Goal: Task Accomplishment & Management: Manage account settings

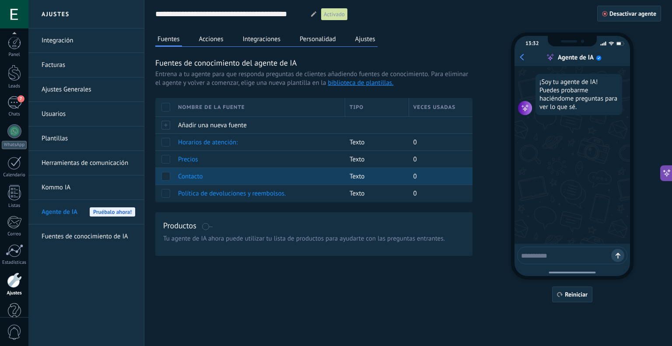
scroll to position [17, 0]
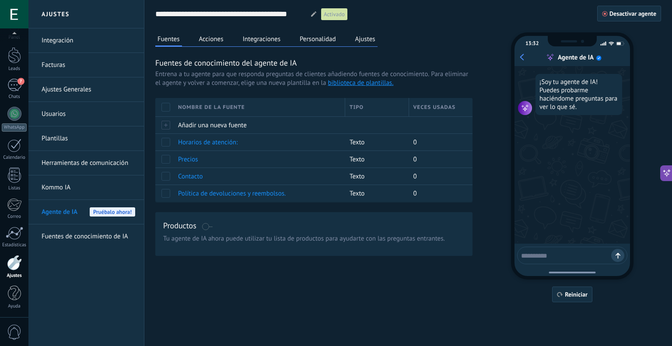
click at [544, 252] on textarea at bounding box center [566, 254] width 90 height 11
type textarea "****"
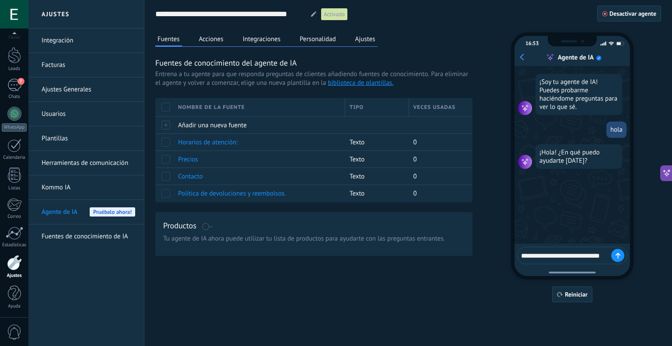
type textarea "**********"
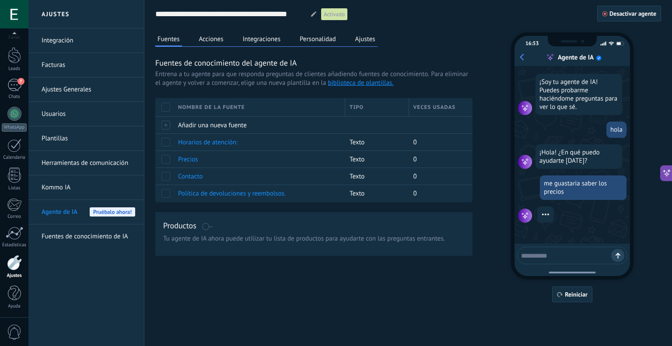
scroll to position [16, 0]
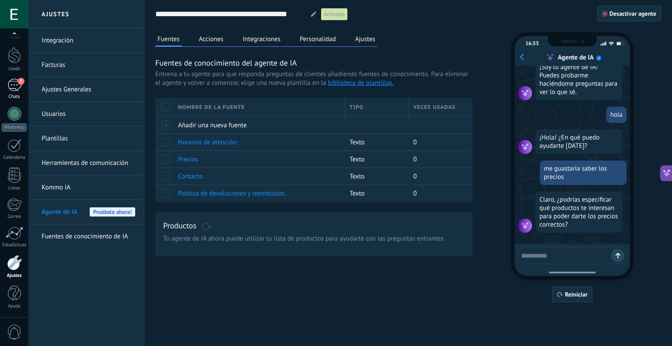
click at [17, 81] on span "7" at bounding box center [20, 81] width 7 height 7
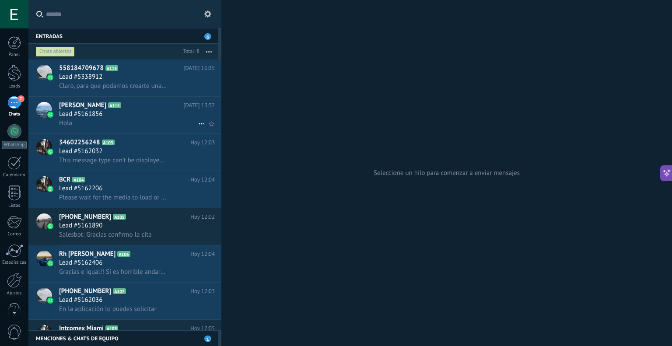
click at [197, 123] on icon at bounding box center [201, 124] width 10 height 10
click at [227, 146] on span "Conversación cerrada" at bounding box center [240, 146] width 59 height 17
click at [196, 123] on icon at bounding box center [201, 124] width 10 height 10
click at [222, 143] on span "Conversación cerrada" at bounding box center [240, 146] width 59 height 17
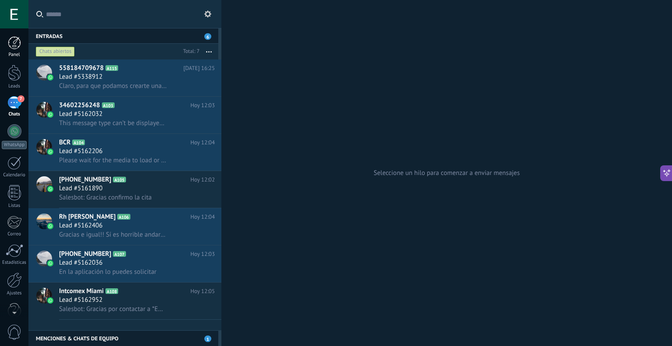
click at [14, 40] on div at bounding box center [14, 42] width 13 height 13
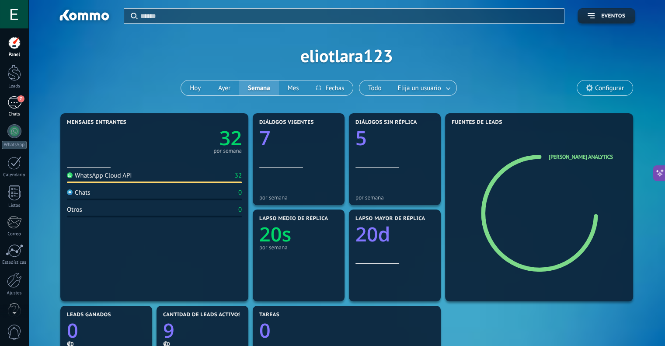
click at [13, 103] on div "7" at bounding box center [14, 102] width 14 height 13
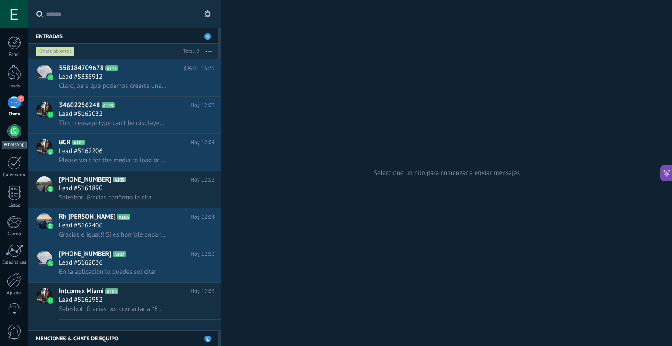
click at [12, 130] on div at bounding box center [14, 131] width 14 height 14
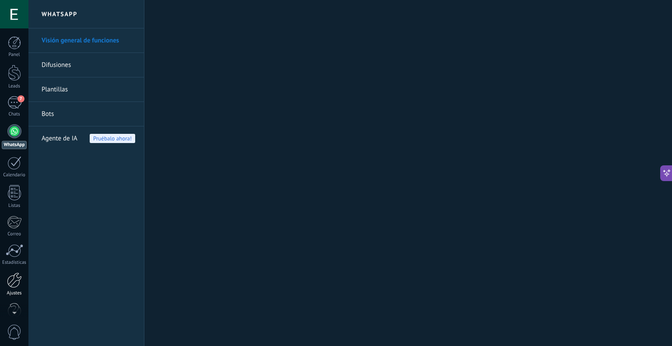
click at [16, 288] on link "Ajustes" at bounding box center [14, 284] width 28 height 24
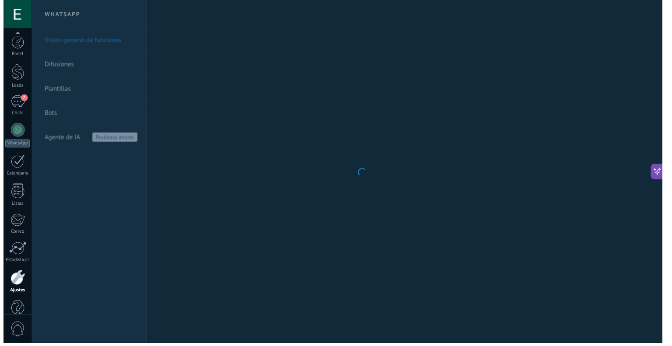
scroll to position [17, 0]
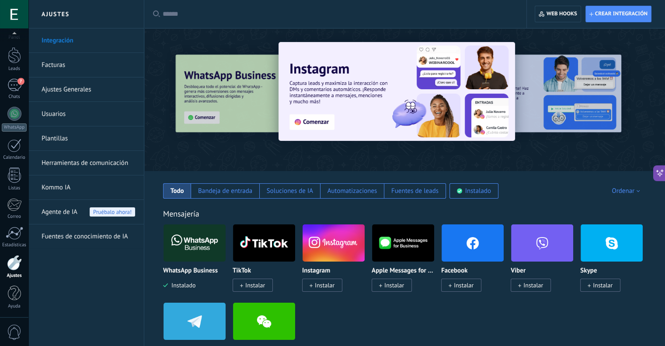
click at [70, 214] on span "Agente de IA" at bounding box center [60, 212] width 36 height 24
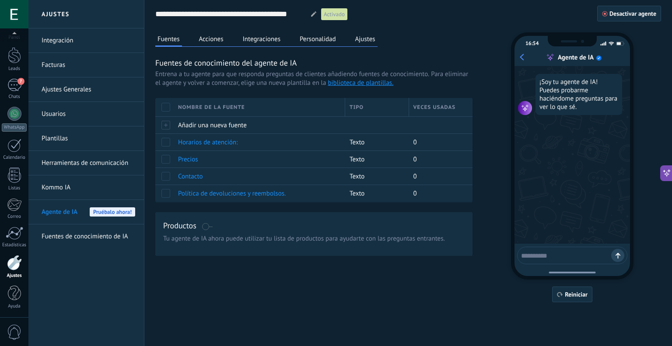
scroll to position [16, 0]
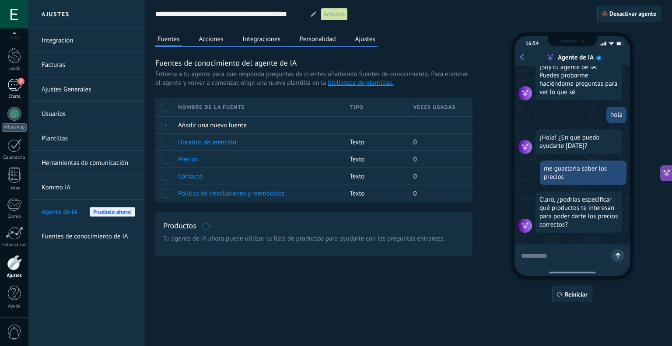
click at [18, 83] on span "7" at bounding box center [20, 81] width 7 height 7
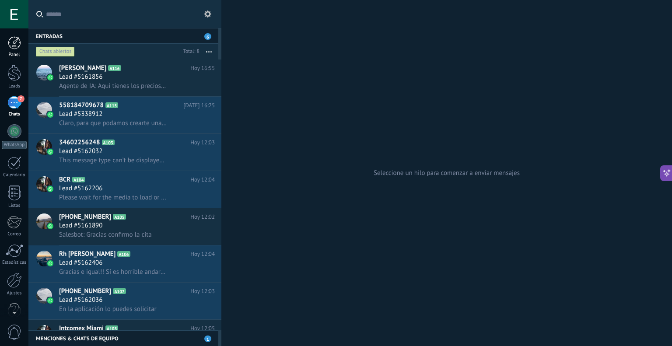
click at [12, 44] on div at bounding box center [14, 42] width 13 height 13
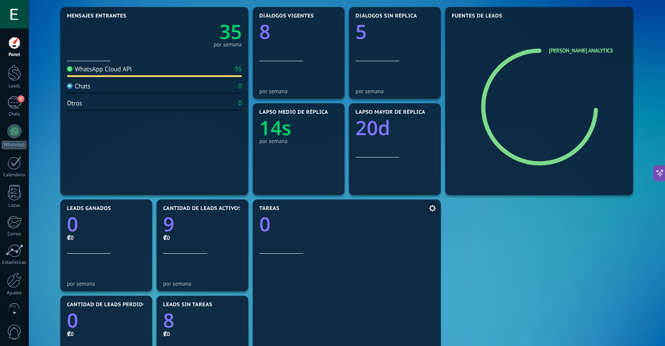
scroll to position [219, 0]
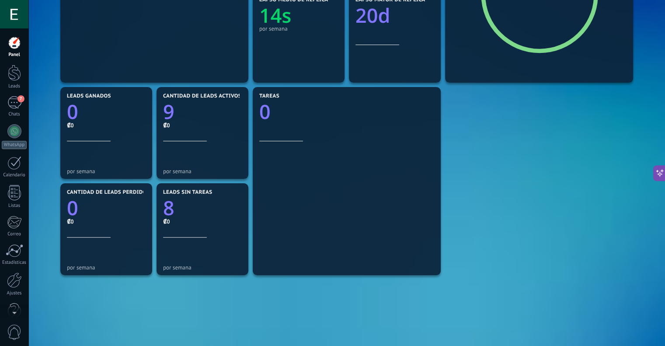
click at [454, 128] on div "Mensajes entrantes 35 por semana WhatsApp Cloud API 35 Chats 0 Otros 0 Diálogos…" at bounding box center [346, 132] width 577 height 481
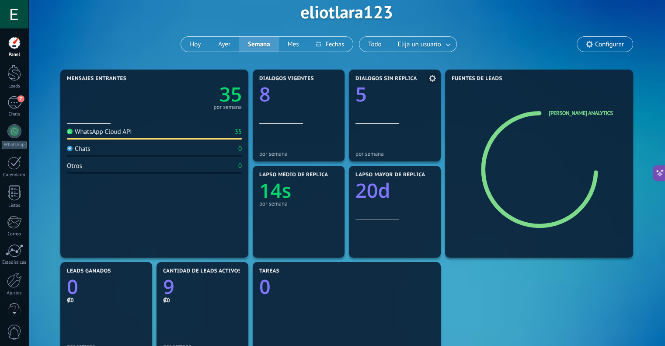
scroll to position [44, 0]
click at [13, 78] on div at bounding box center [14, 73] width 13 height 16
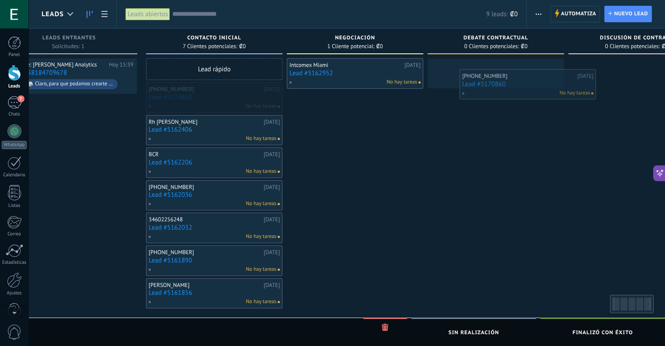
scroll to position [0, 53]
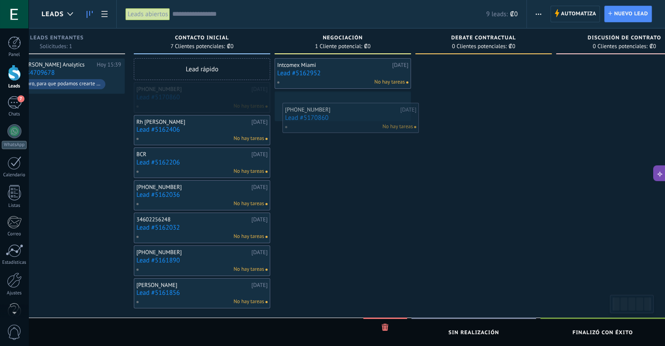
drag, startPoint x: 234, startPoint y: 99, endPoint x: 330, endPoint y: 120, distance: 98.0
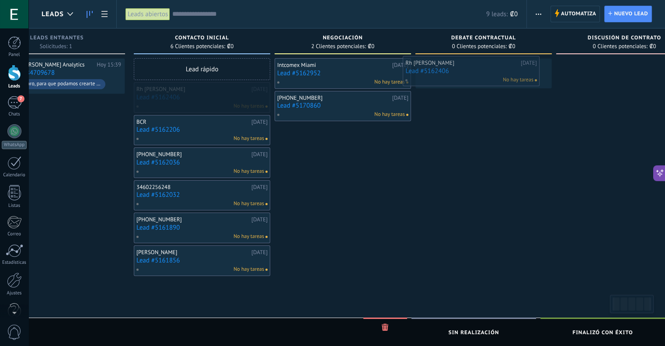
drag, startPoint x: 208, startPoint y: 110, endPoint x: 478, endPoint y: 84, distance: 270.7
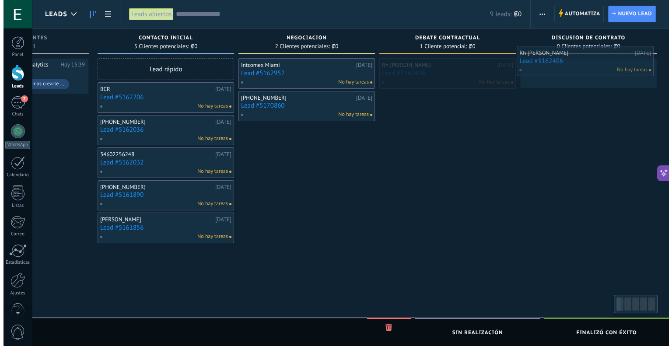
scroll to position [0, 94]
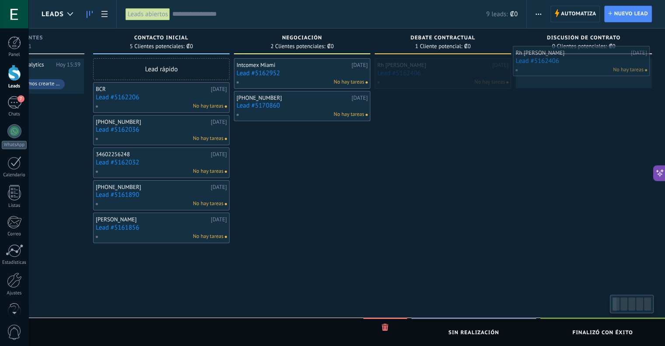
drag, startPoint x: 486, startPoint y: 82, endPoint x: 582, endPoint y: 73, distance: 96.6
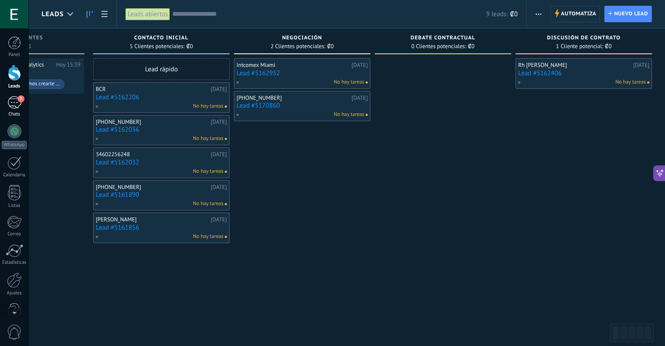
click at [10, 100] on div "7" at bounding box center [14, 102] width 14 height 13
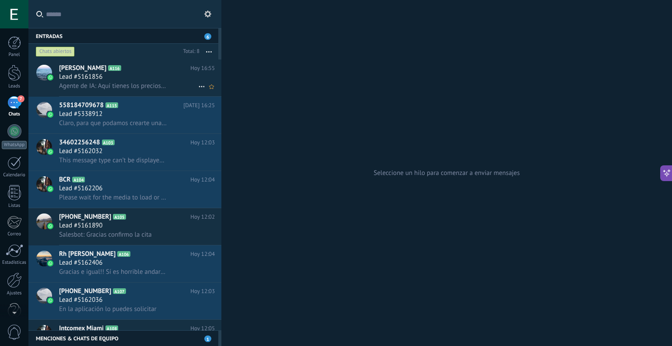
click at [89, 81] on span "Lead #5161856" at bounding box center [80, 77] width 43 height 9
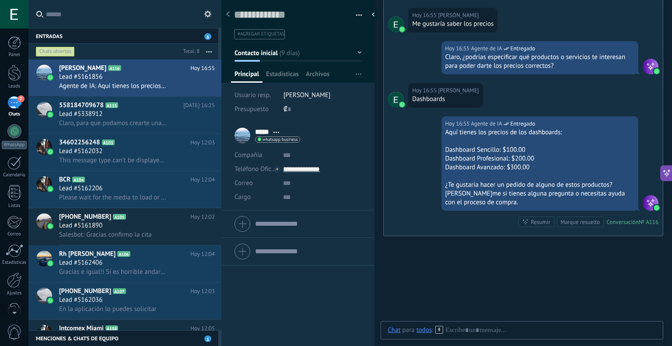
scroll to position [13, 0]
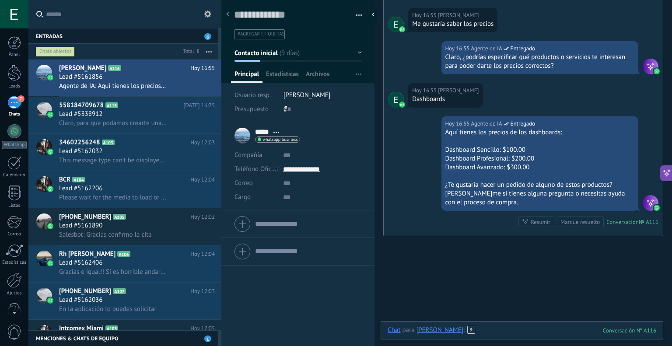
click at [495, 334] on div at bounding box center [521, 339] width 269 height 26
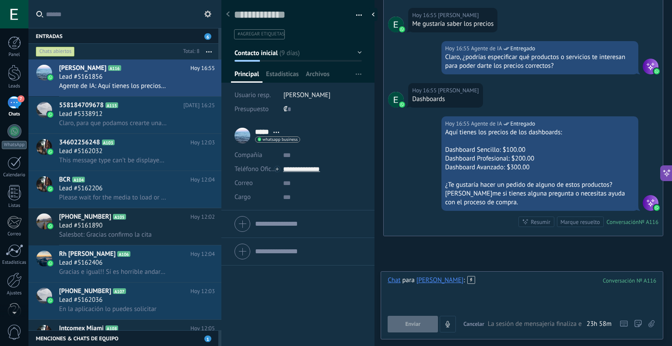
click at [462, 287] on div at bounding box center [521, 292] width 269 height 33
click at [432, 330] on button "Enviar" at bounding box center [412, 324] width 50 height 17
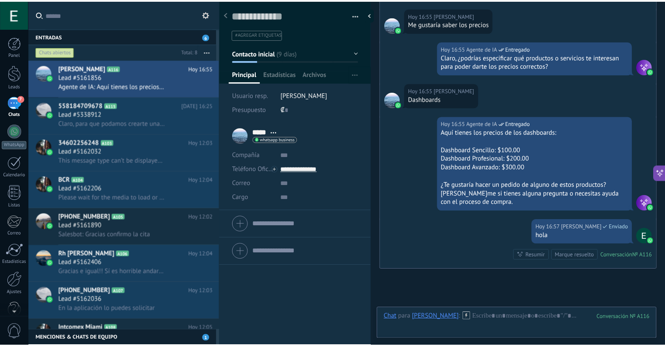
scroll to position [1684, 0]
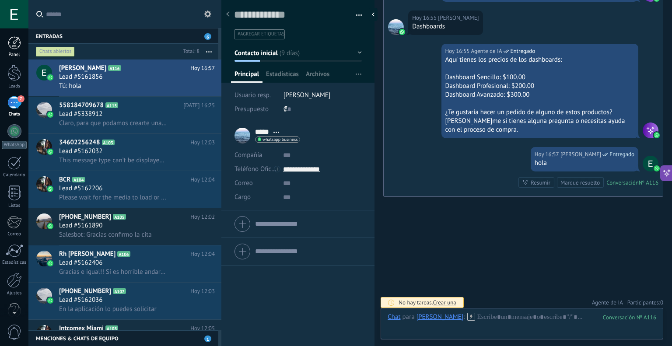
click at [17, 52] on div "Panel" at bounding box center [14, 55] width 25 height 6
